Goal: Obtain resource: Download file/media

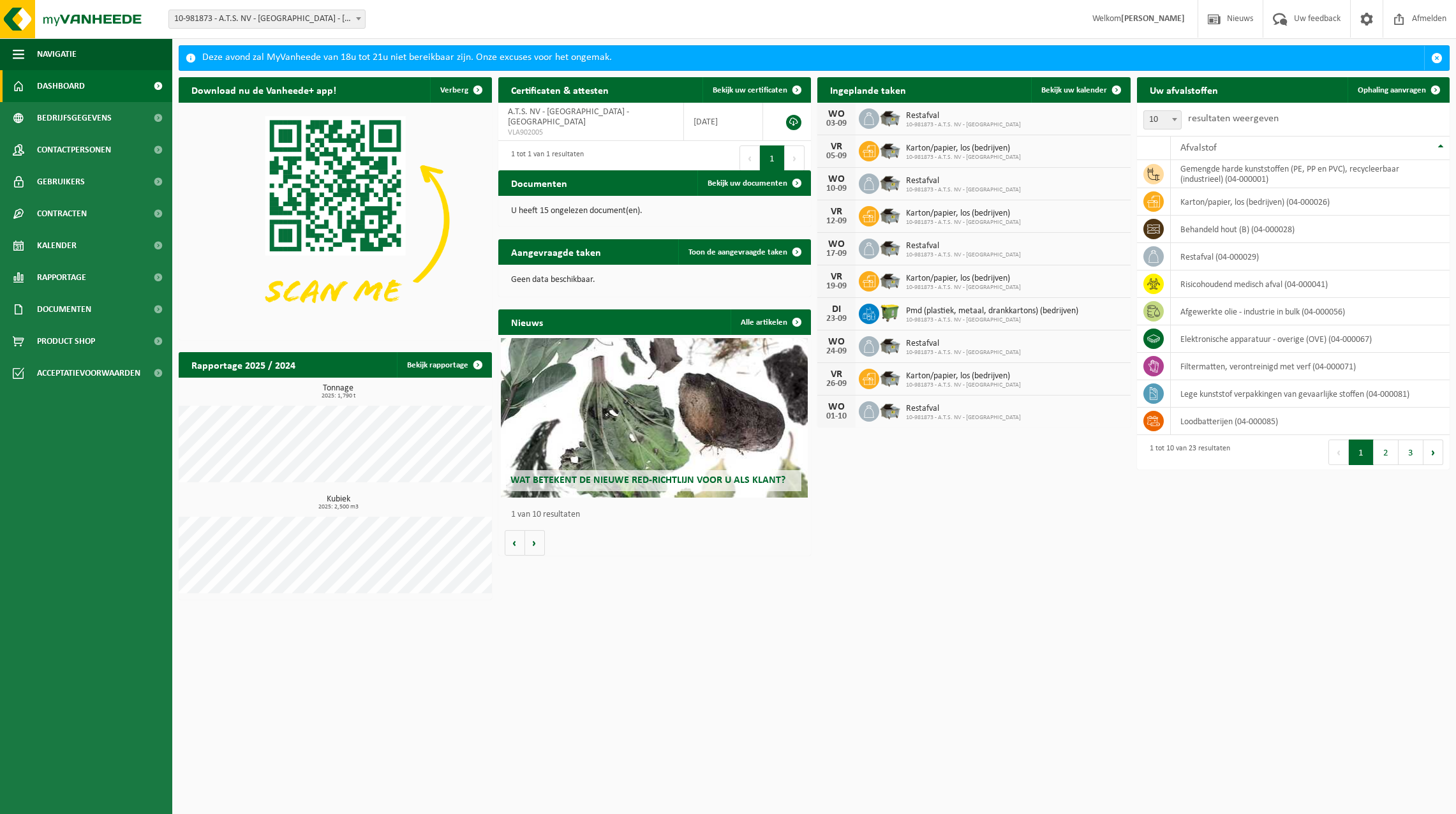
drag, startPoint x: 633, startPoint y: 247, endPoint x: 612, endPoint y: 253, distance: 21.8
click at [632, 247] on div "Aangevraagde taken Toon de aangevraagde taken" at bounding box center [655, 252] width 313 height 25
click at [554, 252] on h2 "Aangevraagde taken" at bounding box center [556, 251] width 116 height 25
click at [777, 251] on span "Toon de aangevraagde taken" at bounding box center [737, 252] width 99 height 8
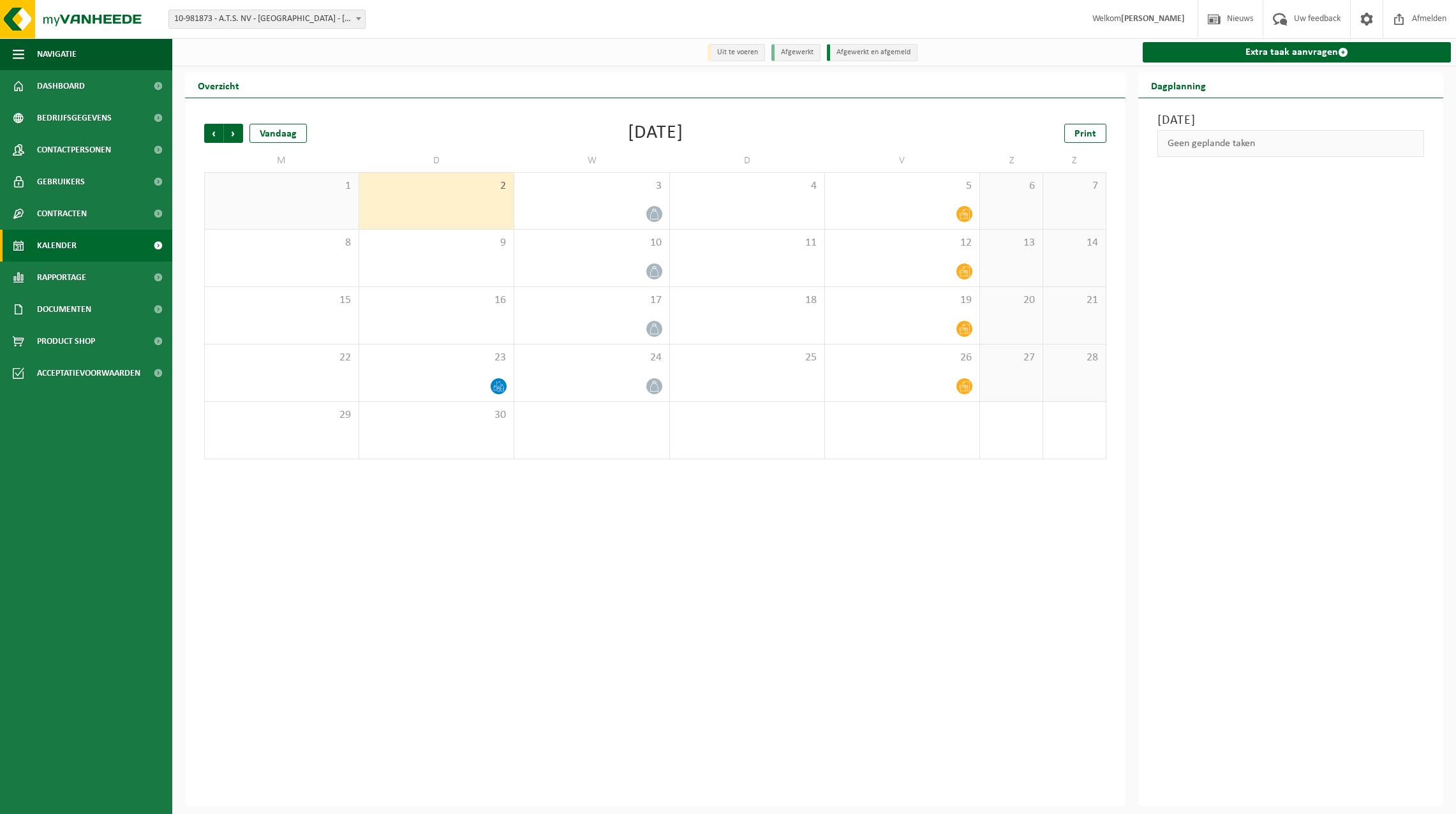
click at [855, 51] on li "Afgewerkt en afgemeld" at bounding box center [871, 53] width 90 height 18
click at [799, 55] on li "Afgewerkt" at bounding box center [796, 53] width 49 height 18
click at [728, 52] on li "Uit te voeren" at bounding box center [736, 53] width 57 height 18
click at [1182, 146] on div "Geen geplande taken" at bounding box center [1291, 144] width 266 height 27
click at [649, 212] on icon at bounding box center [654, 214] width 11 height 11
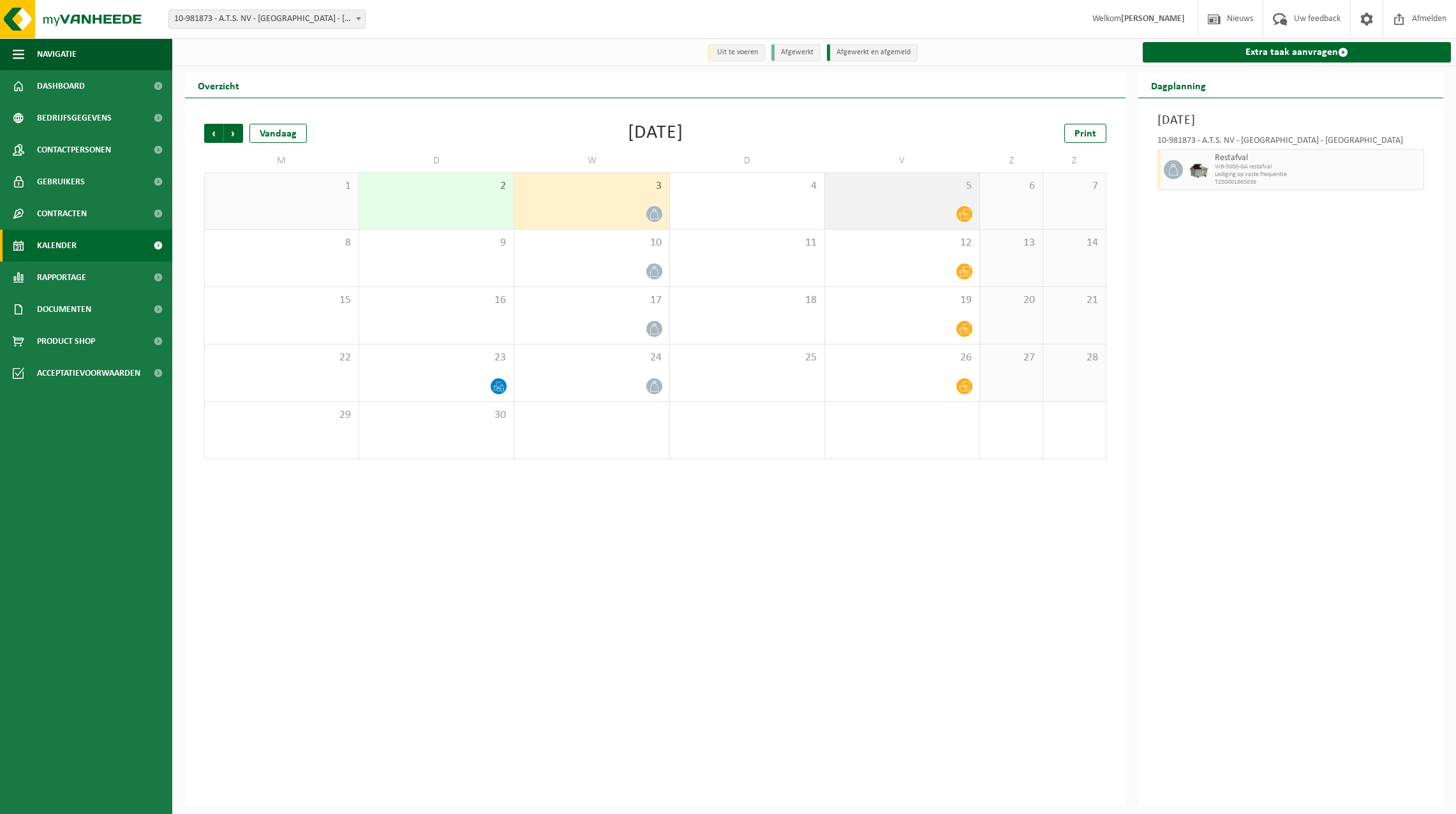
click at [962, 214] on icon at bounding box center [964, 214] width 11 height 11
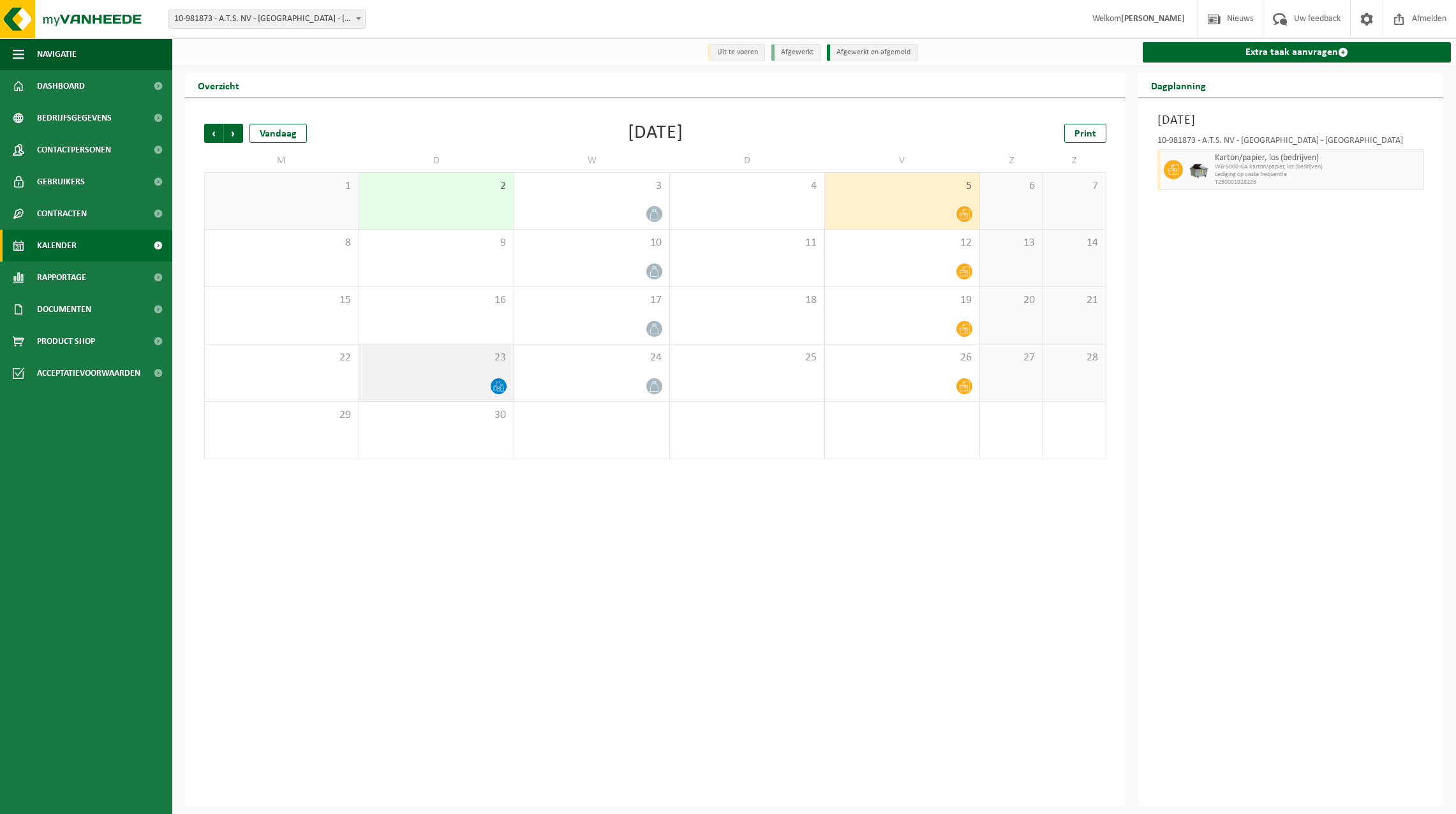
click at [496, 387] on icon at bounding box center [498, 386] width 11 height 11
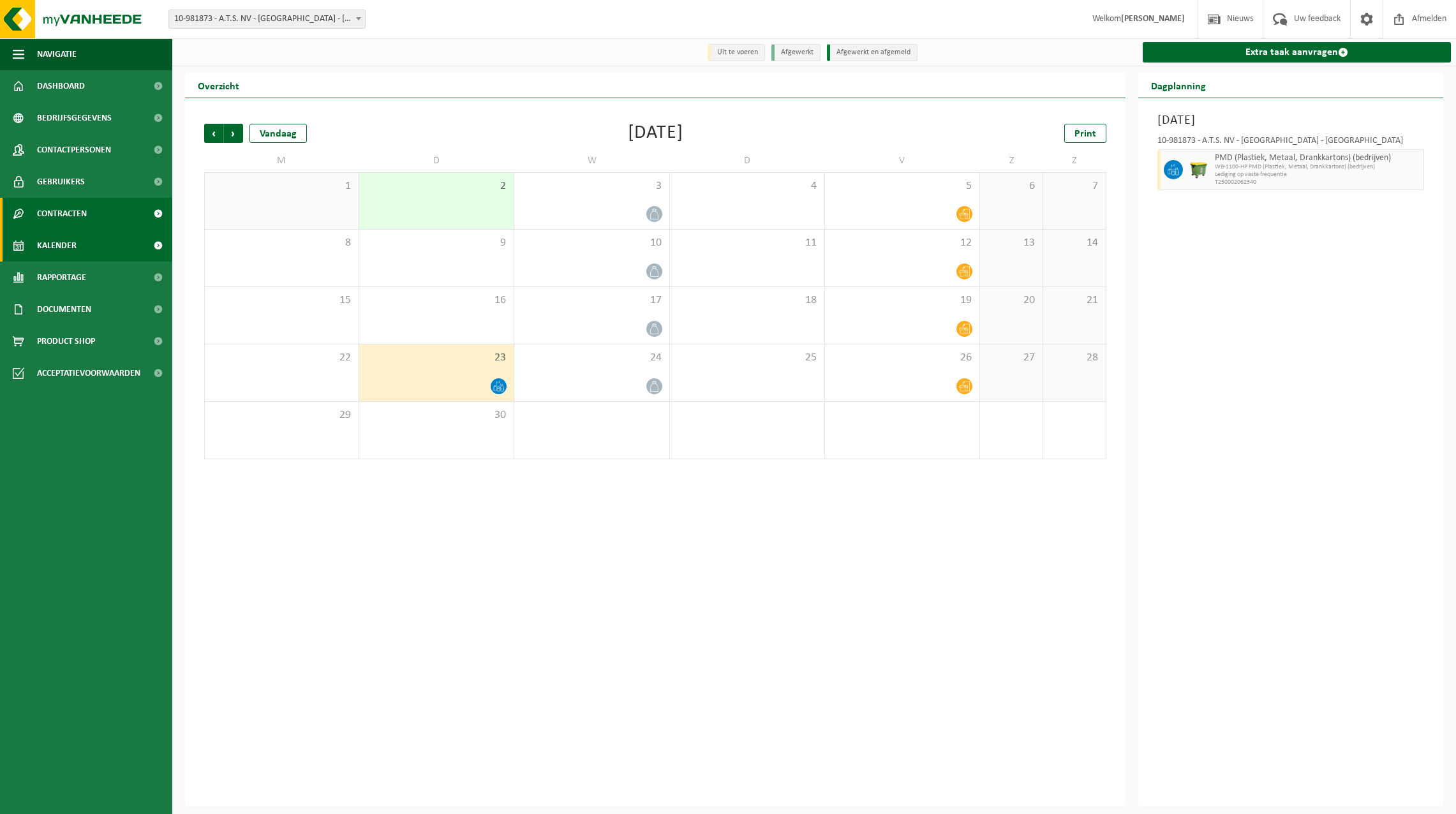
click at [64, 212] on span "Contracten" at bounding box center [62, 214] width 50 height 32
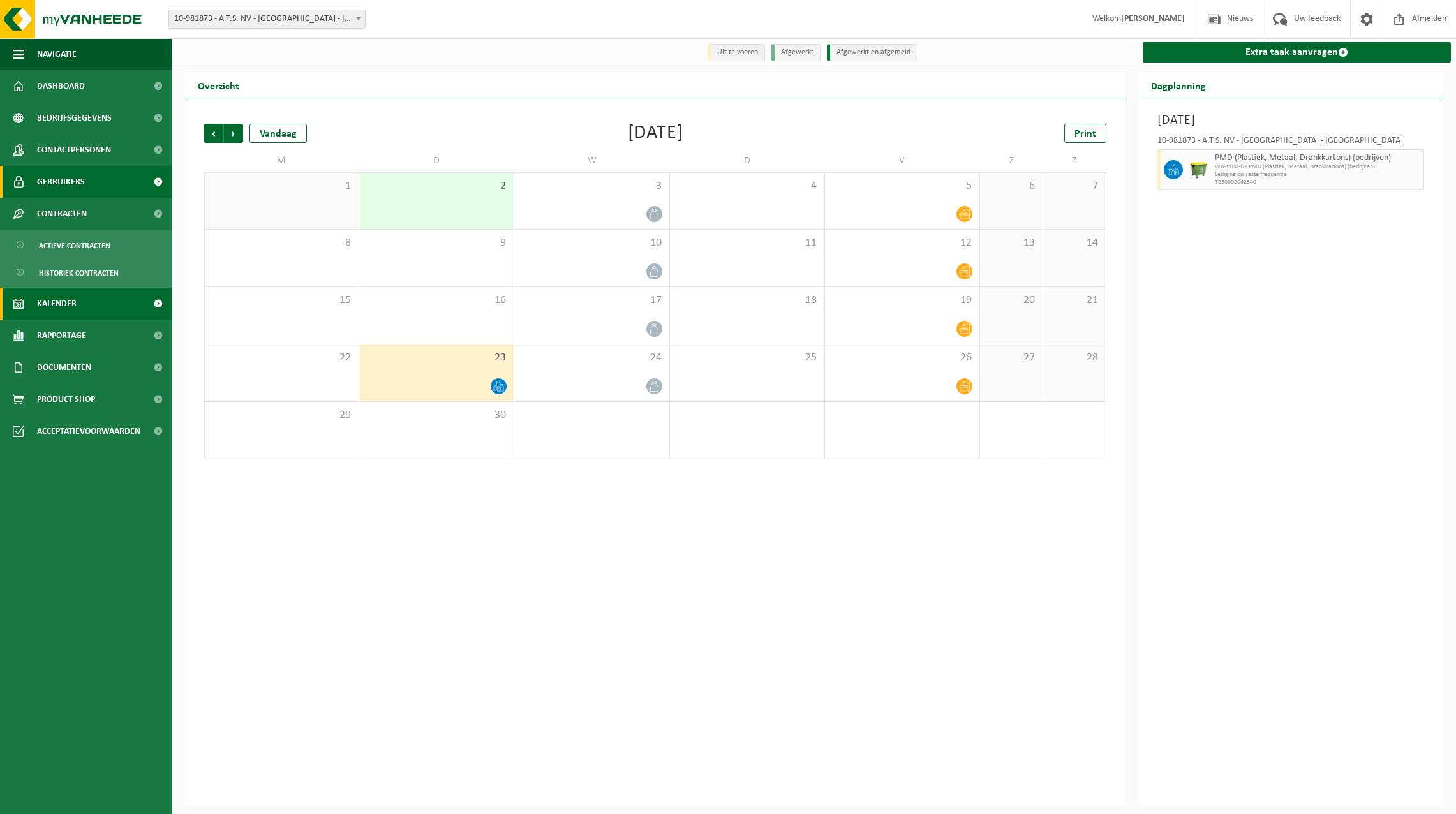
click at [62, 184] on span "Gebruikers" at bounding box center [61, 182] width 48 height 32
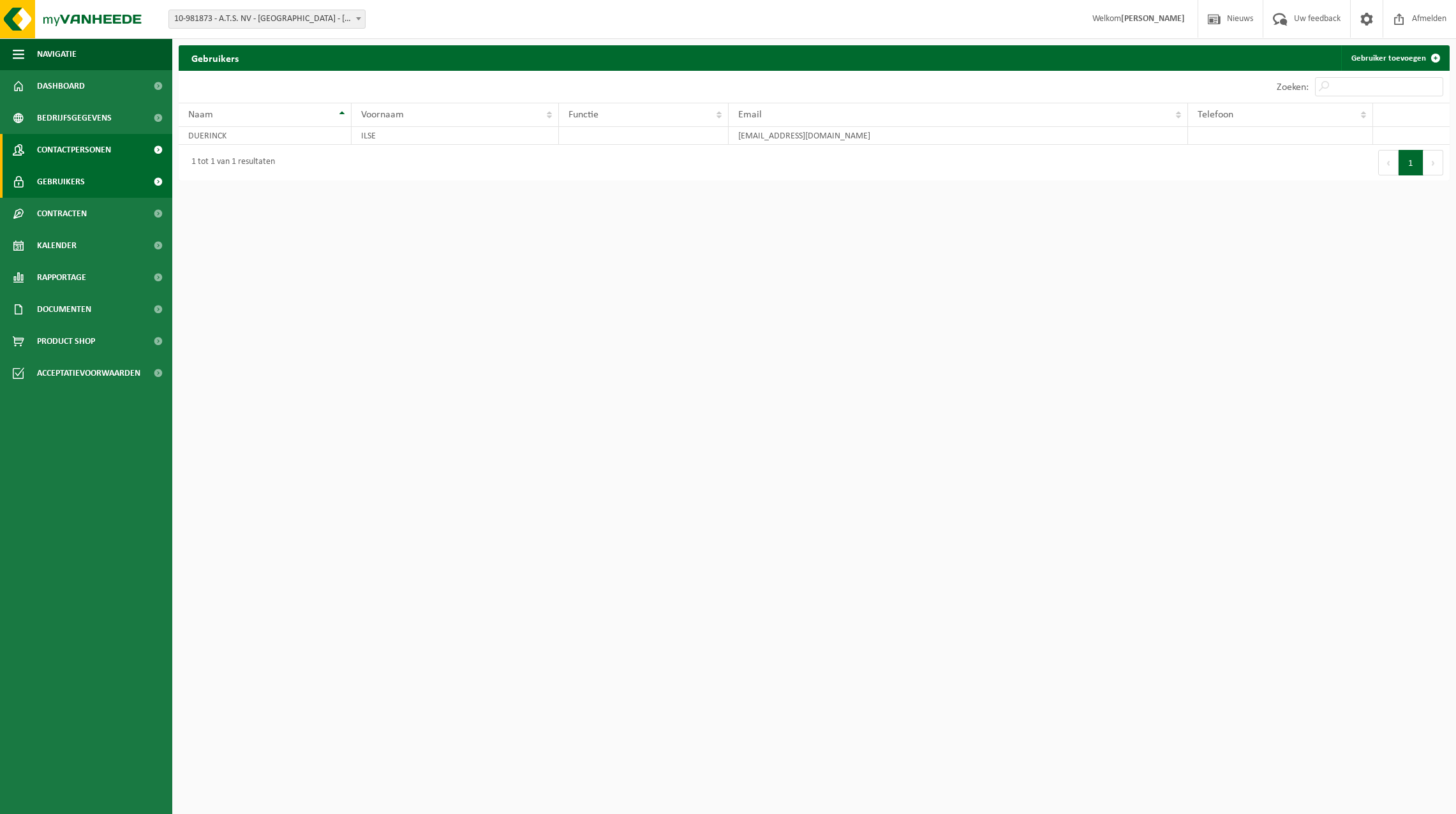
click at [55, 149] on span "Contactpersonen" at bounding box center [74, 150] width 74 height 32
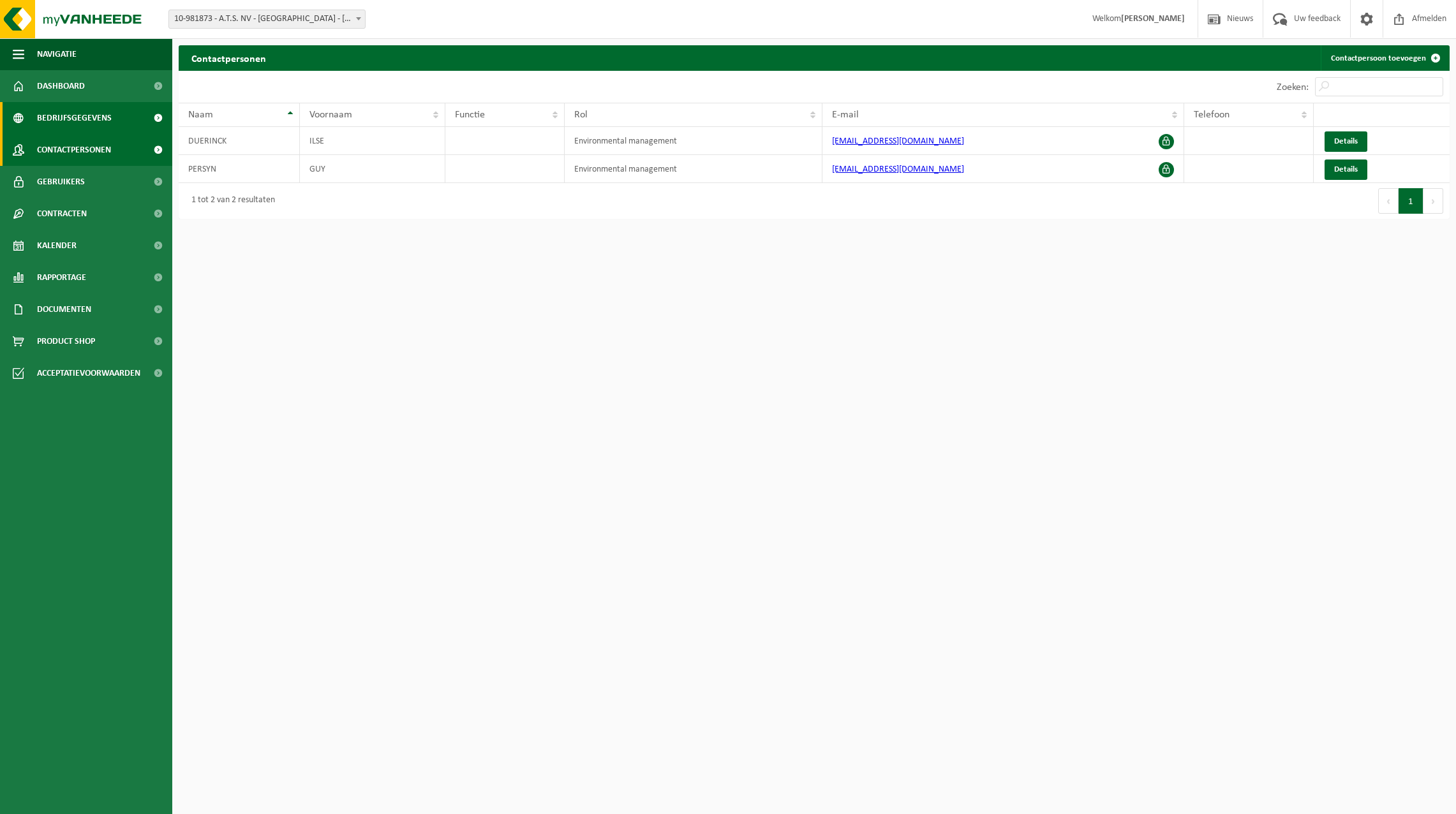
click at [60, 117] on span "Bedrijfsgegevens" at bounding box center [74, 118] width 74 height 32
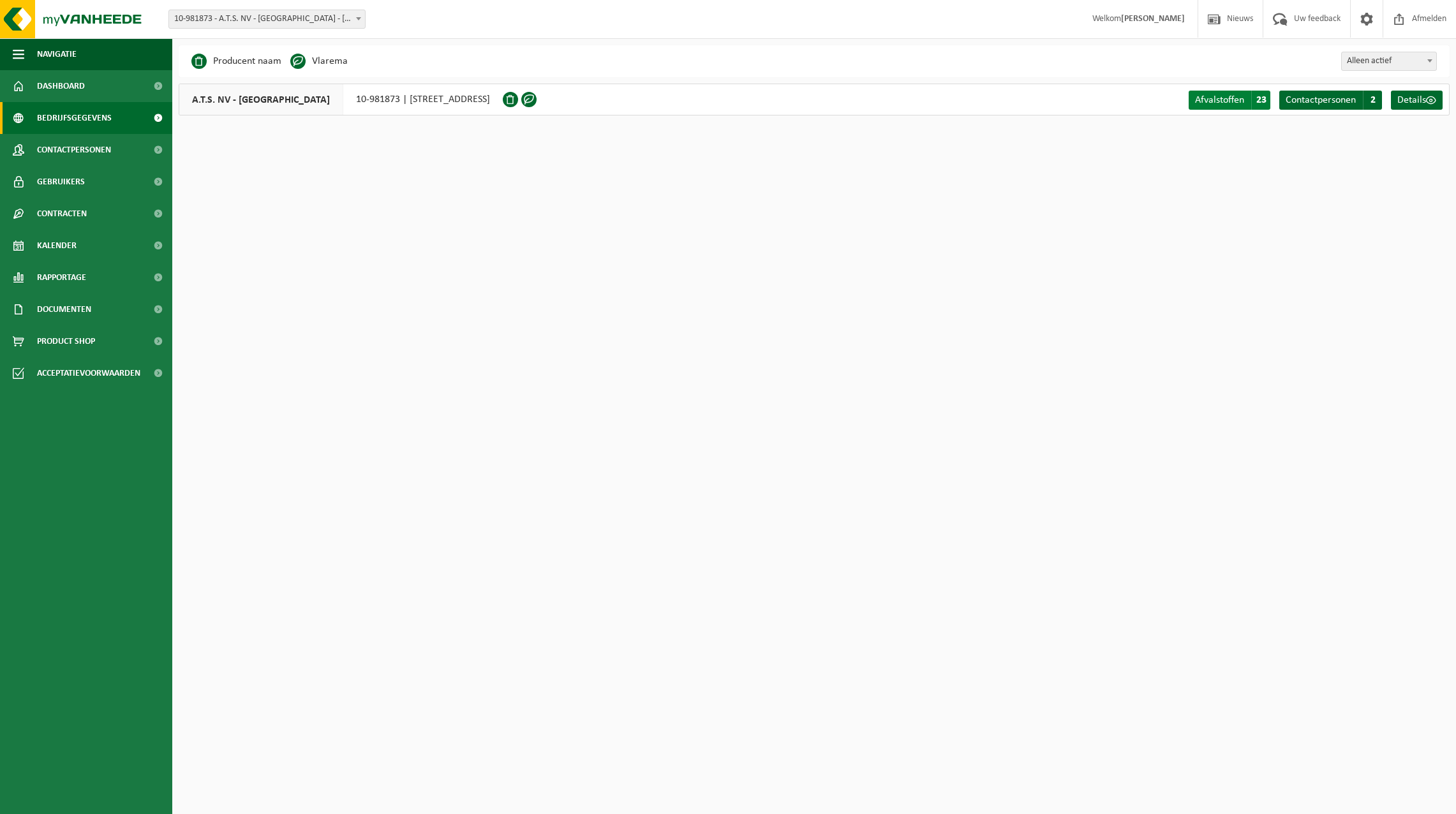
click at [1214, 97] on span "Afvalstoffen" at bounding box center [1220, 100] width 49 height 11
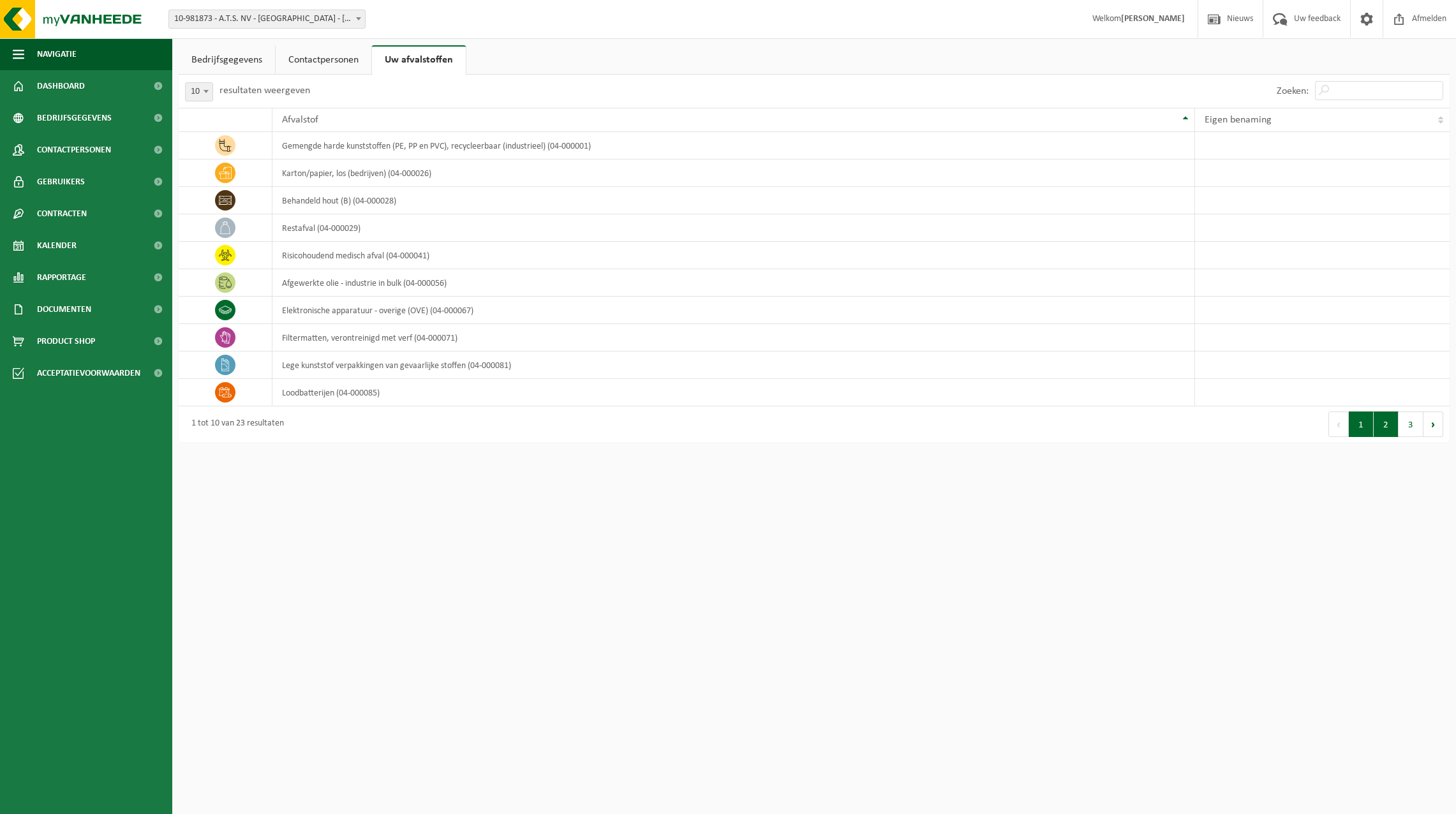
click at [1392, 427] on button "2" at bounding box center [1385, 424] width 25 height 25
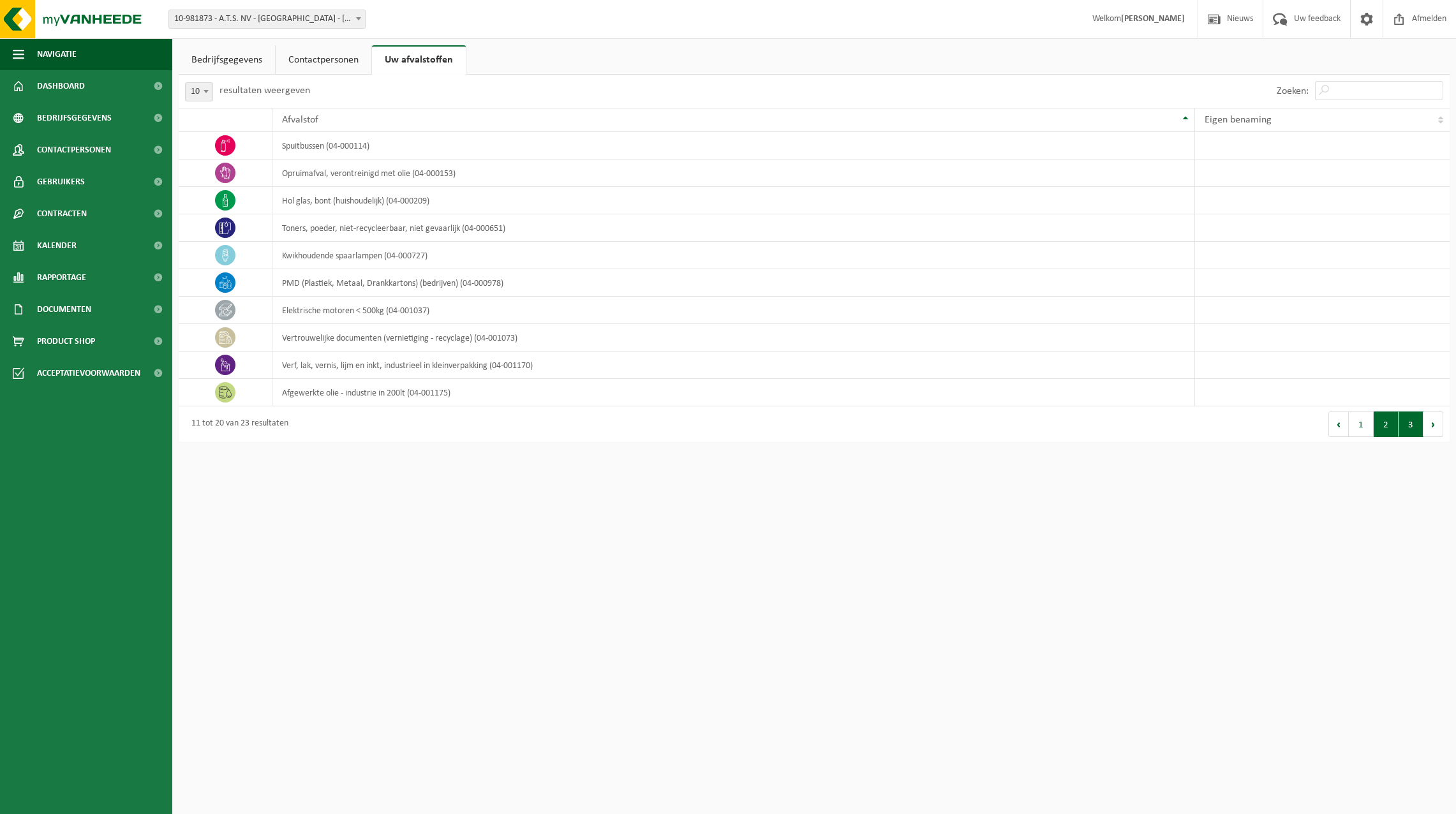
click at [1409, 425] on button "3" at bounding box center [1410, 424] width 25 height 25
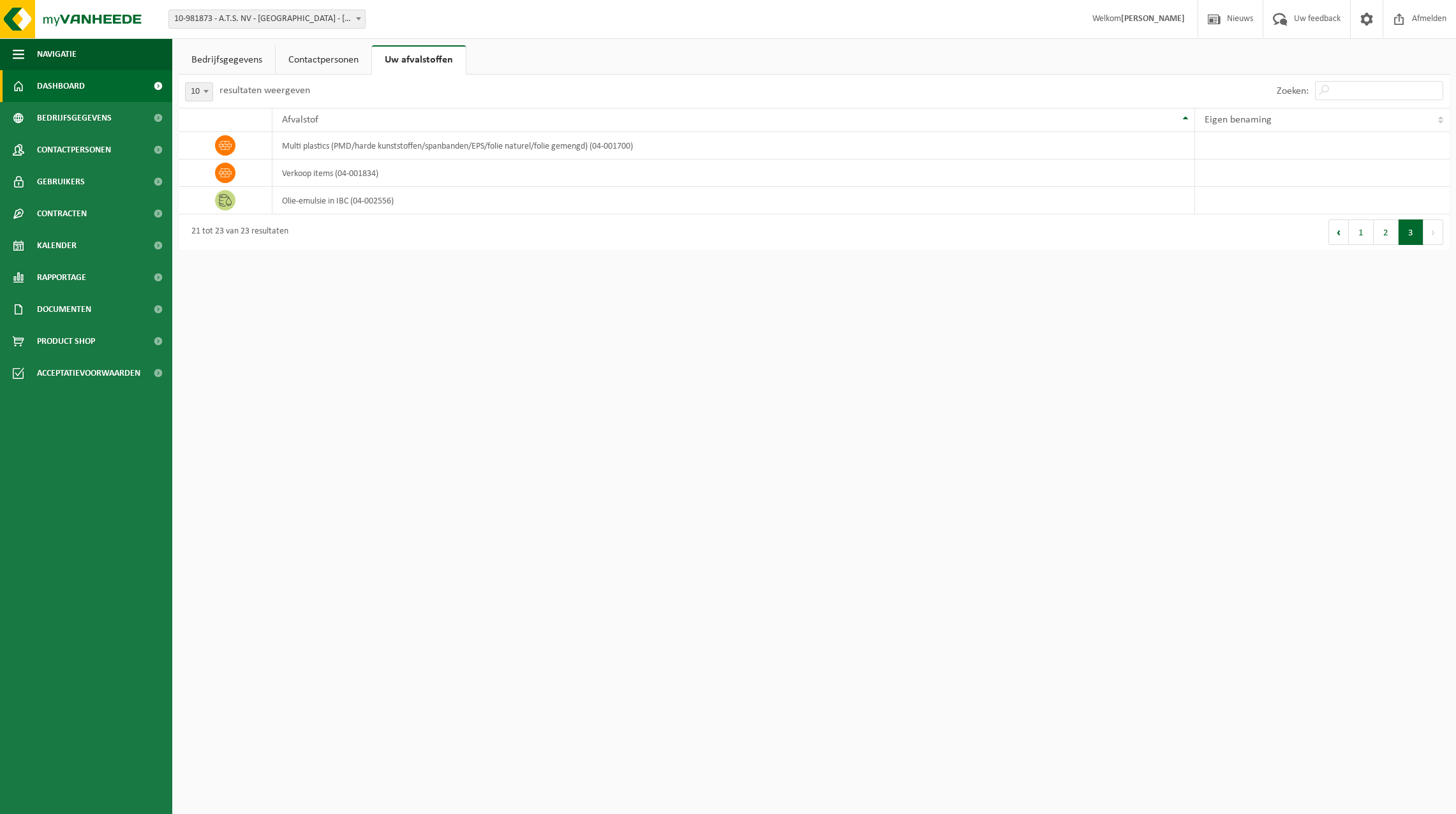
click at [84, 84] on span "Dashboard" at bounding box center [61, 86] width 48 height 32
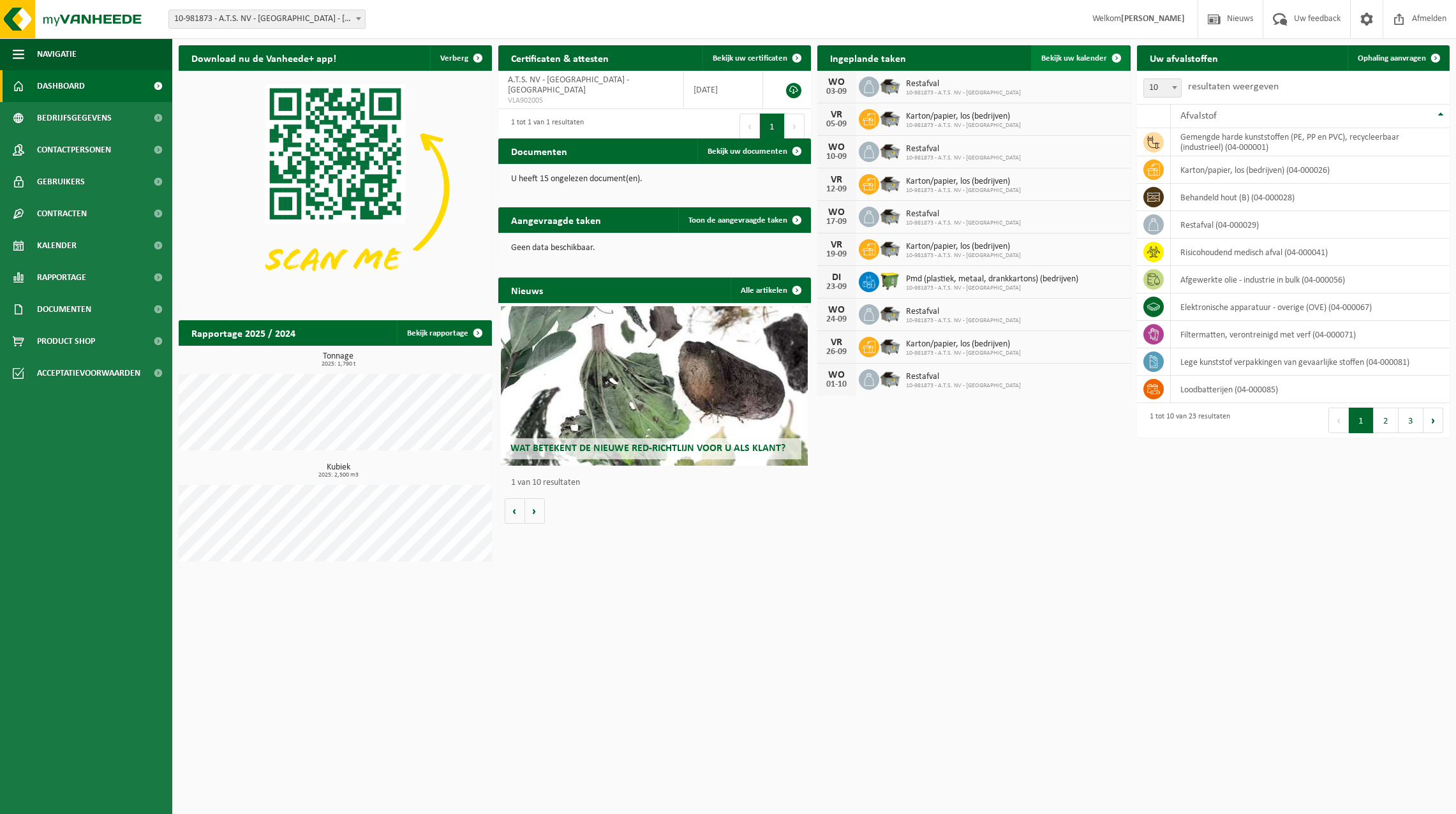
click at [1074, 57] on span "Bekijk uw kalender" at bounding box center [1074, 58] width 66 height 8
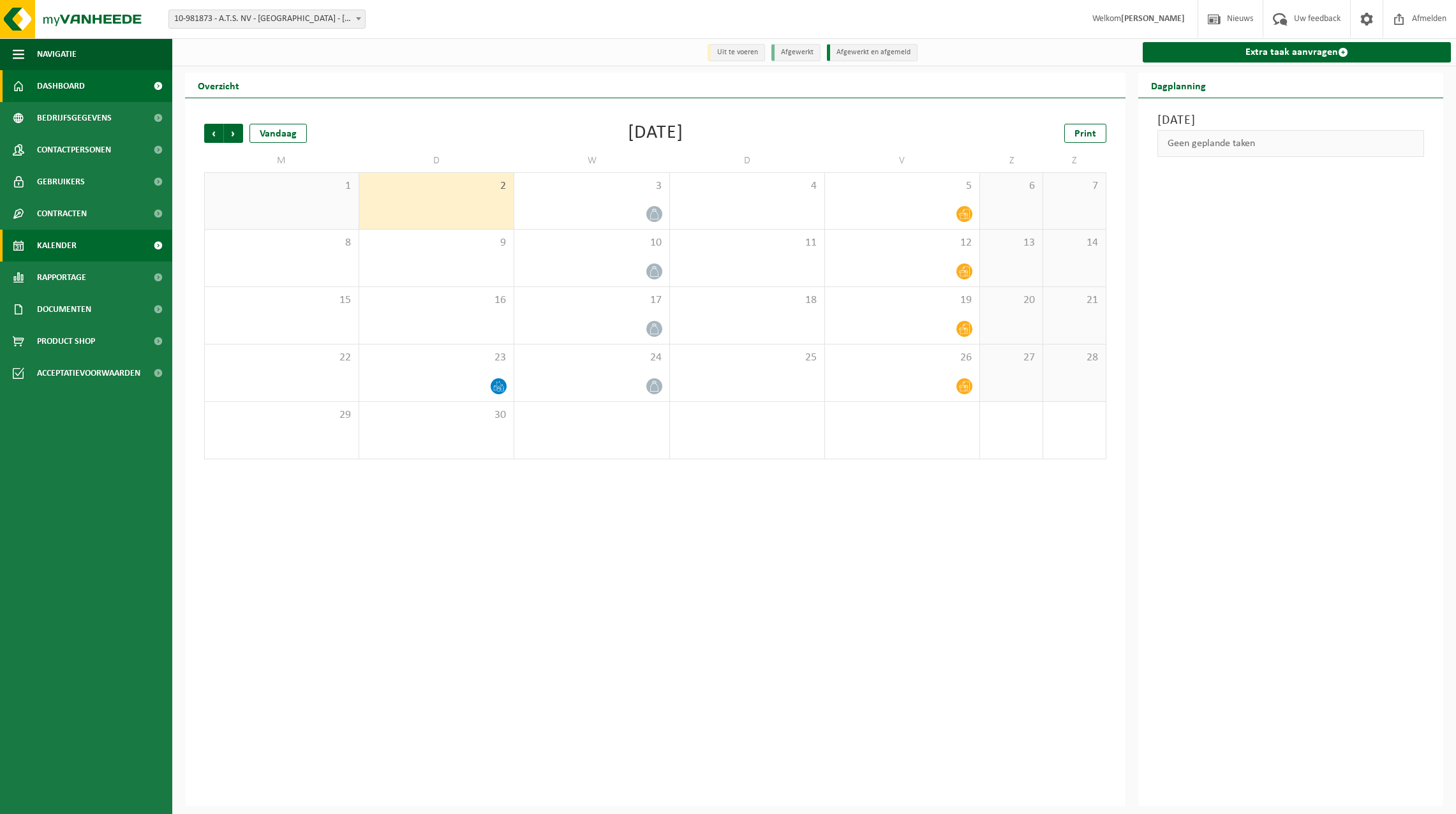
click at [79, 81] on span "Dashboard" at bounding box center [61, 86] width 48 height 32
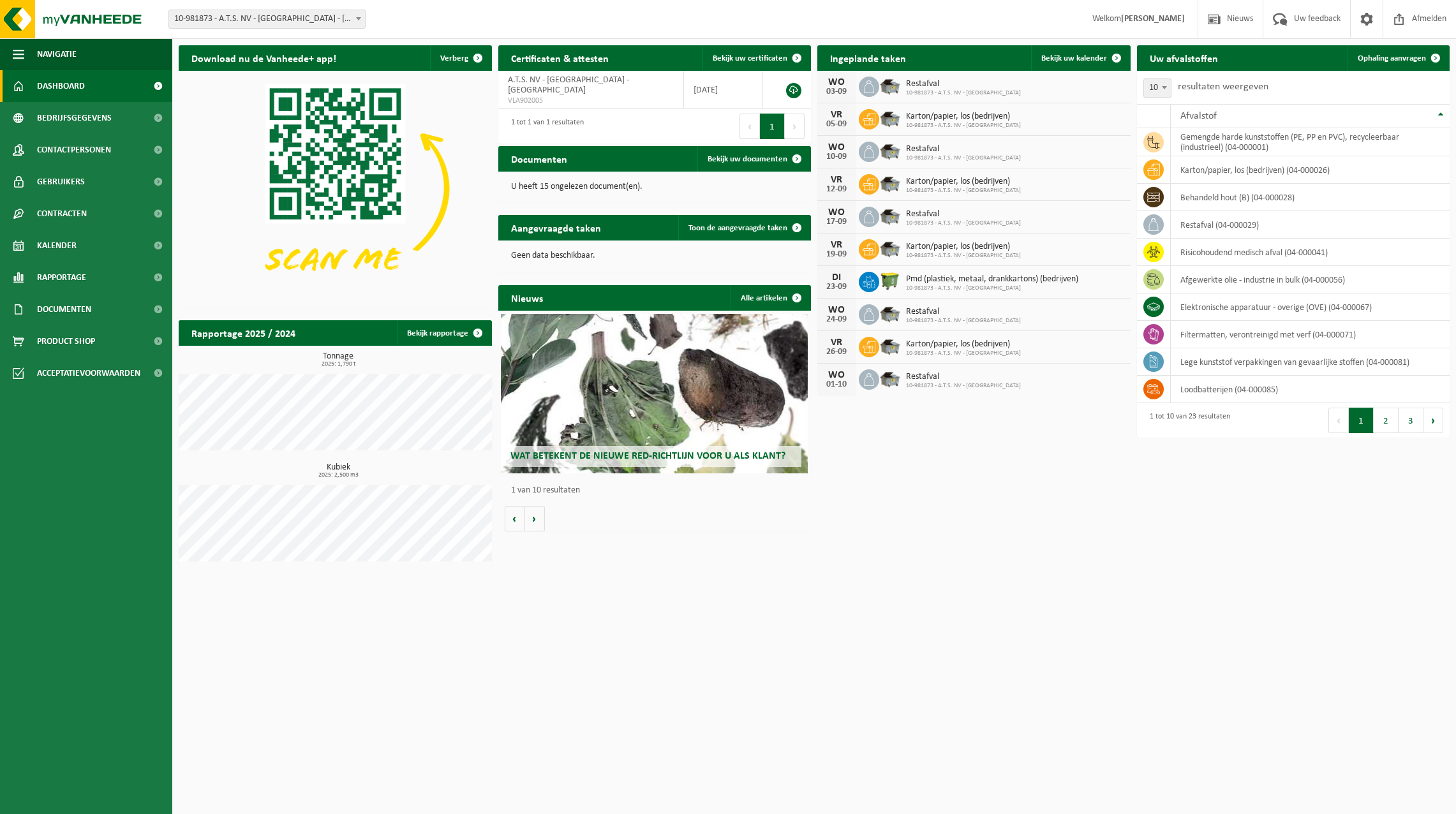
click at [798, 117] on button "Volgende" at bounding box center [794, 126] width 20 height 25
click at [582, 82] on span "A.T.S. NV - [GEOGRAPHIC_DATA] - [GEOGRAPHIC_DATA]" at bounding box center [568, 85] width 121 height 20
click at [793, 84] on link at bounding box center [794, 90] width 15 height 15
